Goal: Find specific page/section: Find specific page/section

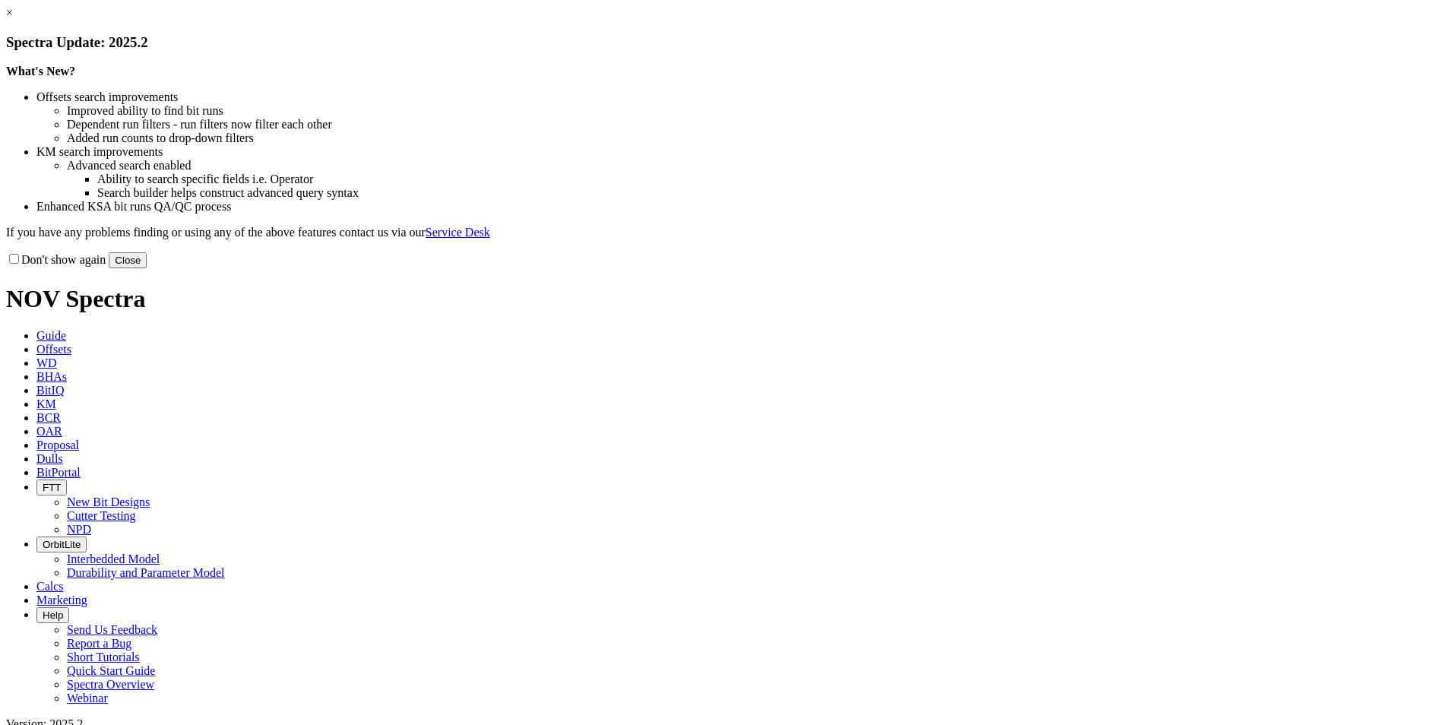
click at [147, 268] on button "Close" at bounding box center [128, 260] width 38 height 16
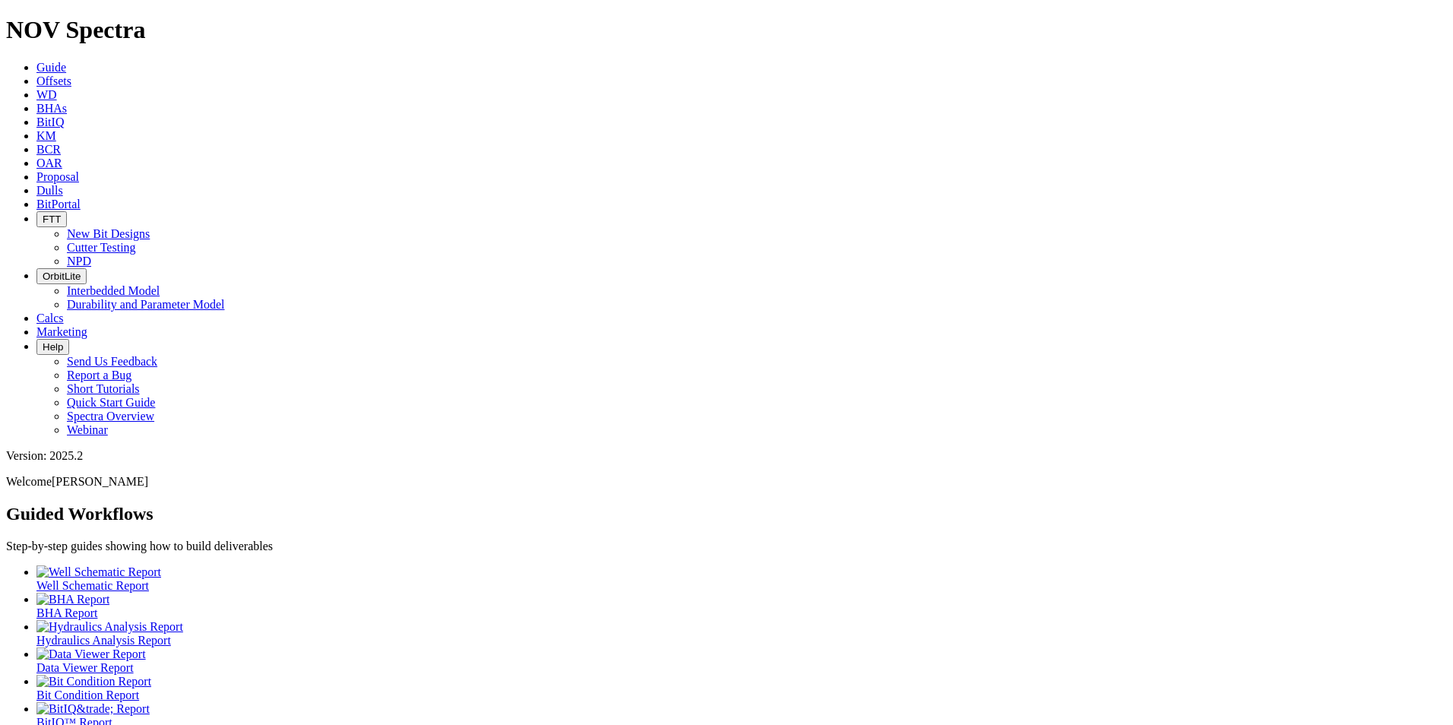
click at [36, 184] on icon at bounding box center [36, 190] width 0 height 13
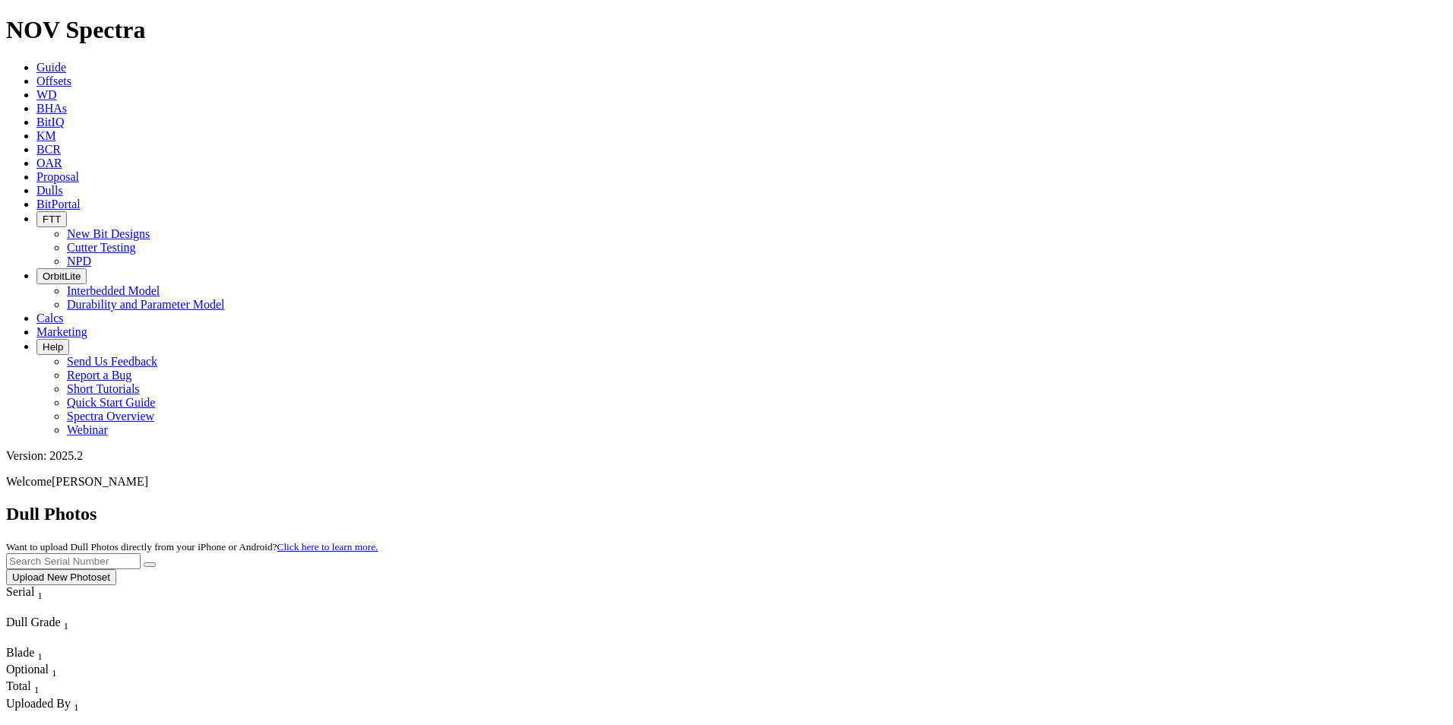
click at [141, 553] on input "text" at bounding box center [73, 561] width 135 height 16
paste input "A319323"
type input "A319323"
click at [150, 565] on icon "submit" at bounding box center [150, 565] width 0 height 0
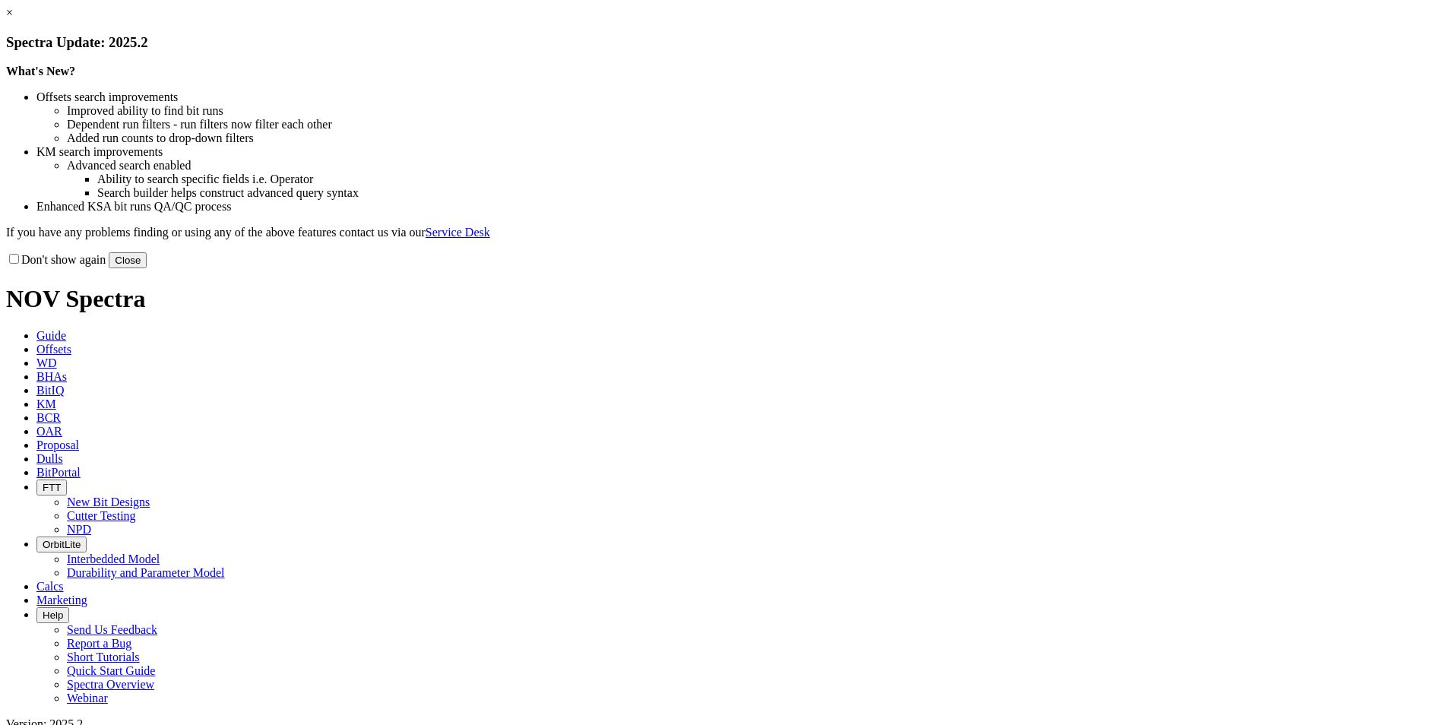
click at [147, 268] on button "Close" at bounding box center [128, 260] width 38 height 16
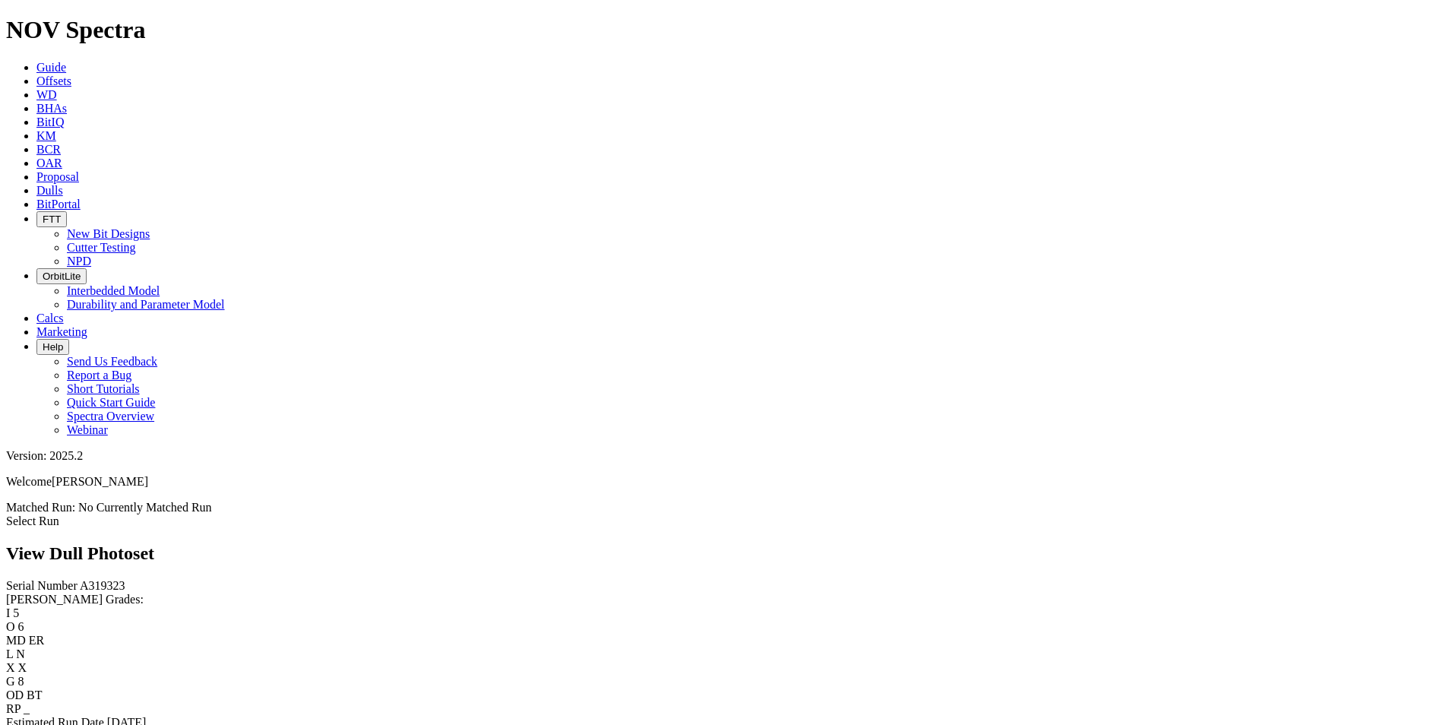
click at [59, 515] on link "Select Run" at bounding box center [32, 521] width 53 height 13
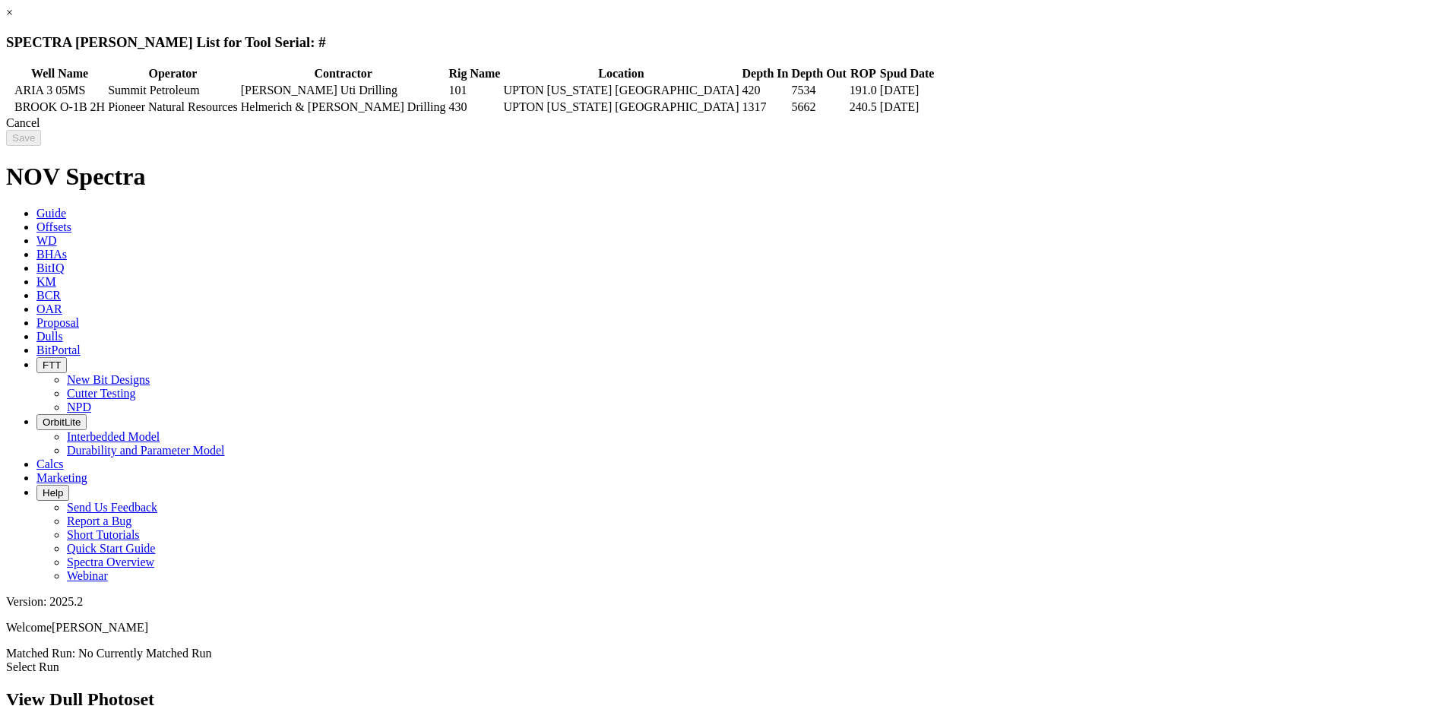
click at [1133, 130] on div "Cancel" at bounding box center [726, 123] width 1441 height 14
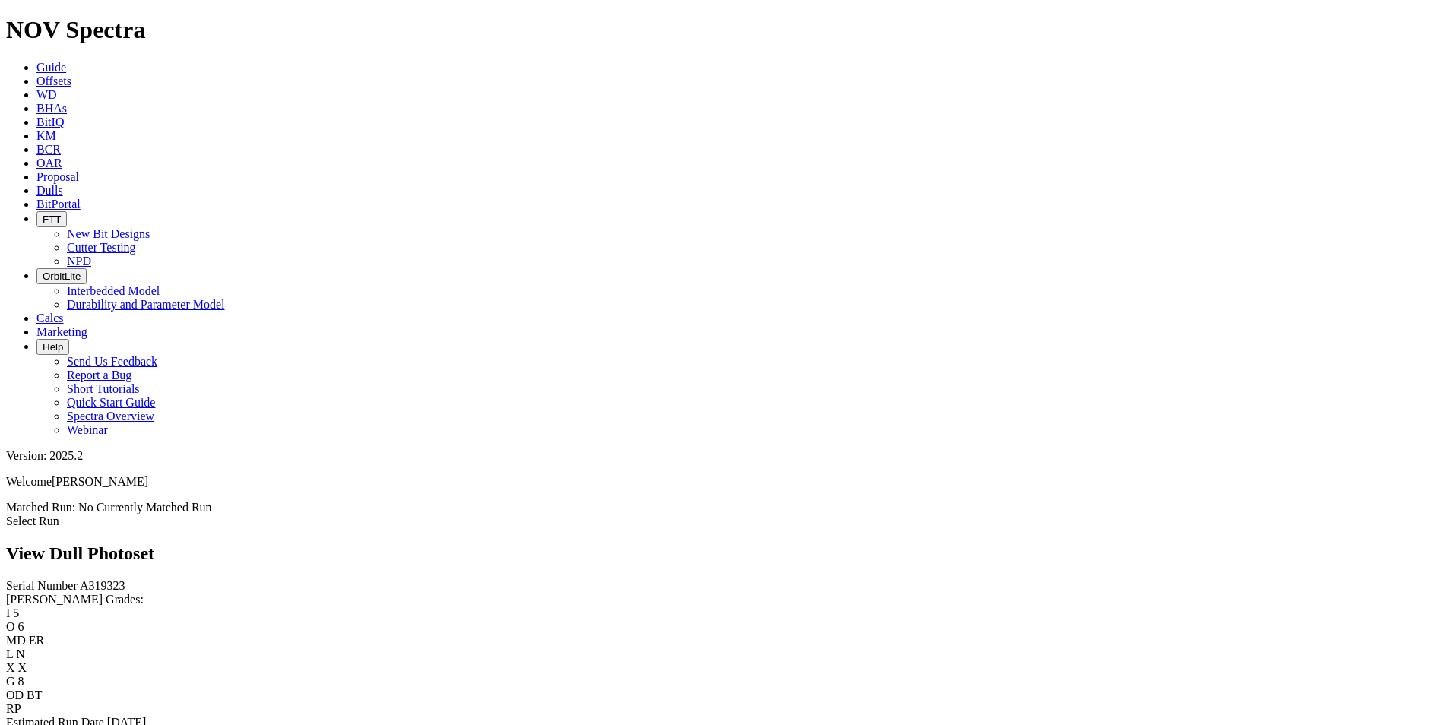
click at [1306, 515] on div "Select Run" at bounding box center [726, 522] width 1441 height 14
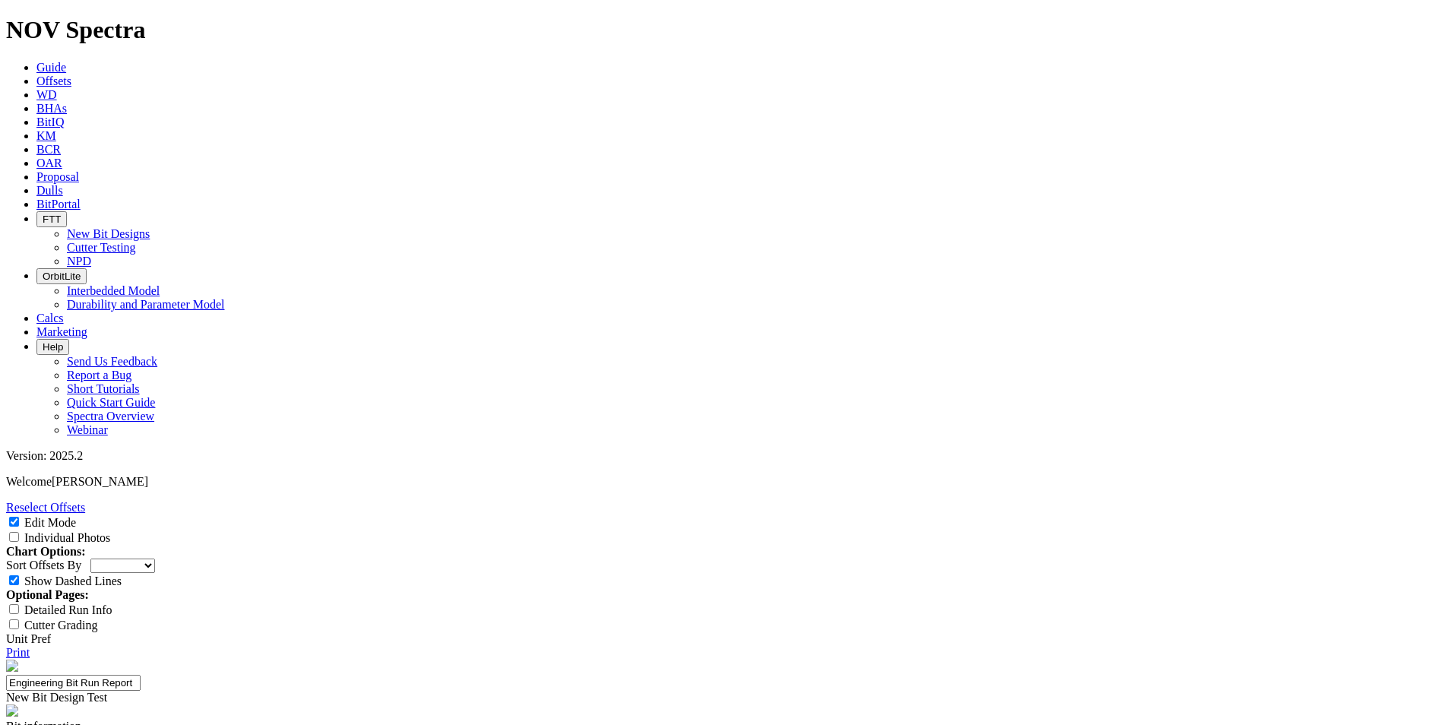
select select "New Bit Design"
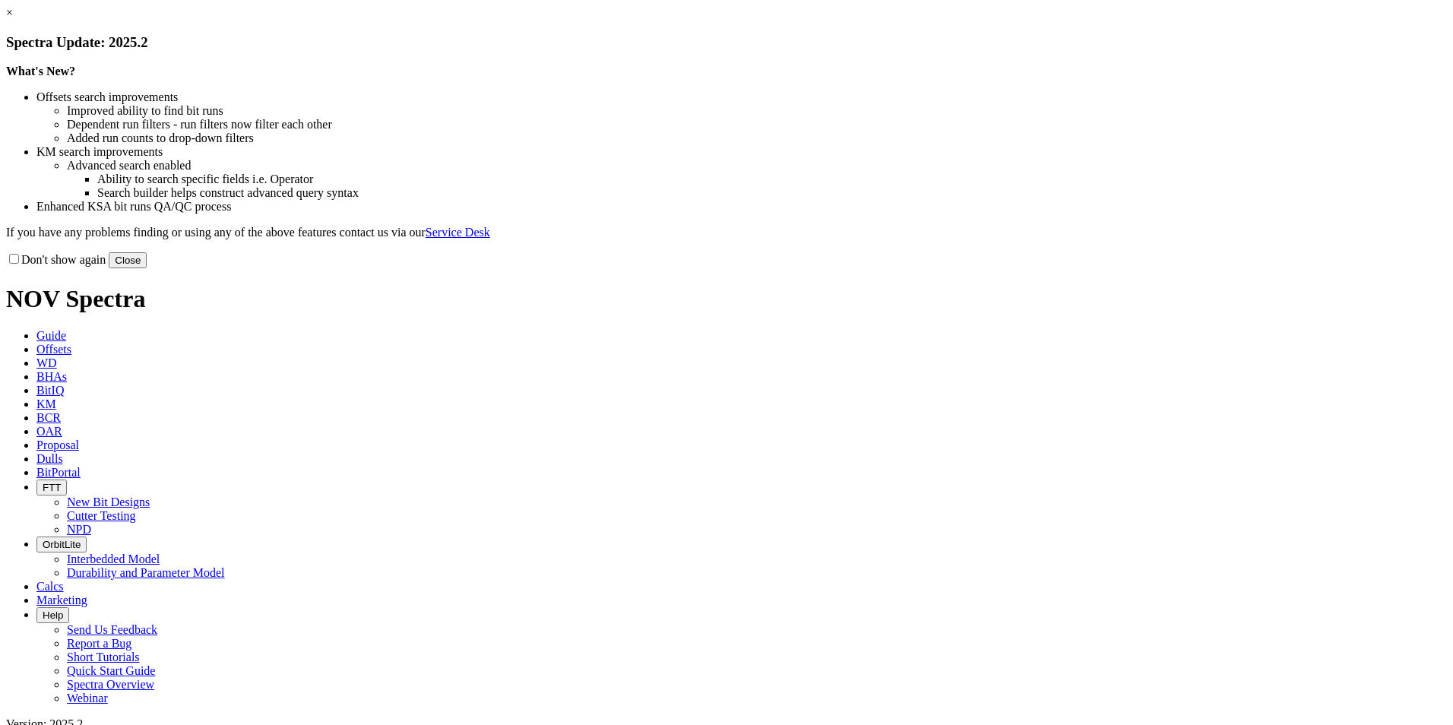
click at [147, 268] on button "Close" at bounding box center [128, 260] width 38 height 16
